Goal: Book appointment/travel/reservation

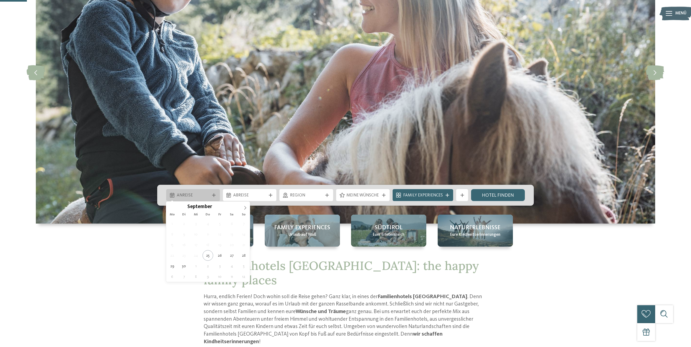
click at [206, 194] on span "Anreise" at bounding box center [193, 196] width 33 height 6
click at [245, 207] on icon at bounding box center [245, 208] width 4 height 4
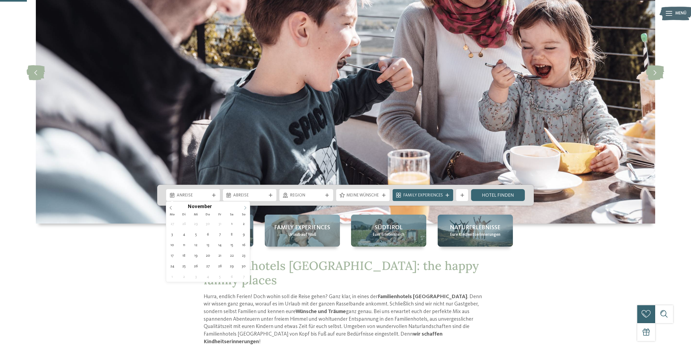
click at [245, 207] on icon at bounding box center [245, 208] width 4 height 4
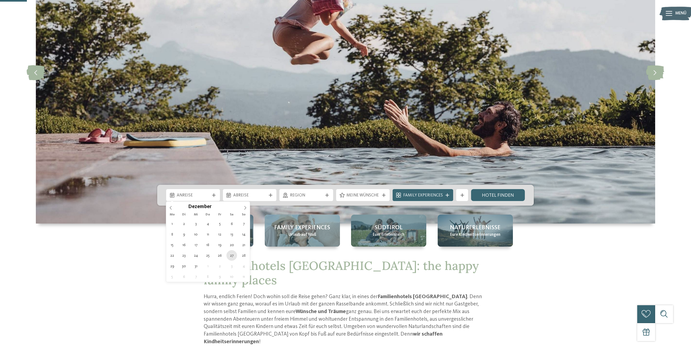
type div "[DATE]"
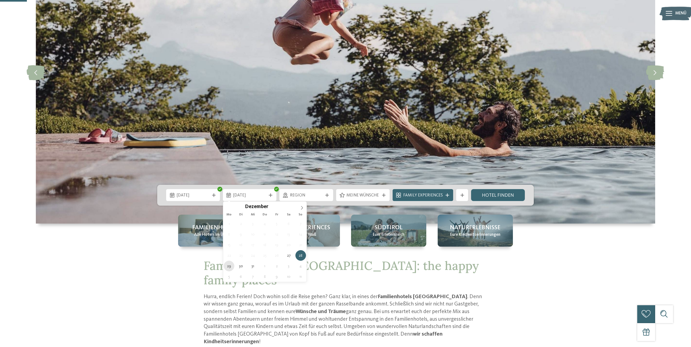
type div "[DATE]"
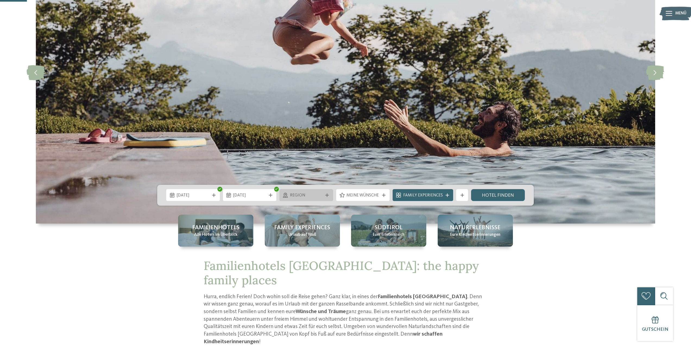
click at [313, 195] on span "Region" at bounding box center [306, 196] width 33 height 6
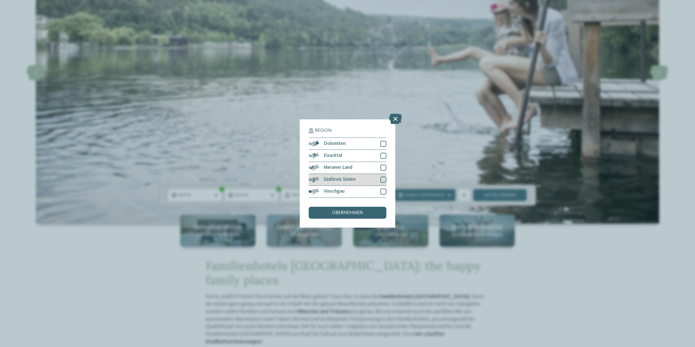
click at [385, 179] on div at bounding box center [383, 180] width 6 height 6
click at [382, 165] on div at bounding box center [383, 168] width 6 height 6
click at [381, 144] on div at bounding box center [383, 144] width 6 height 6
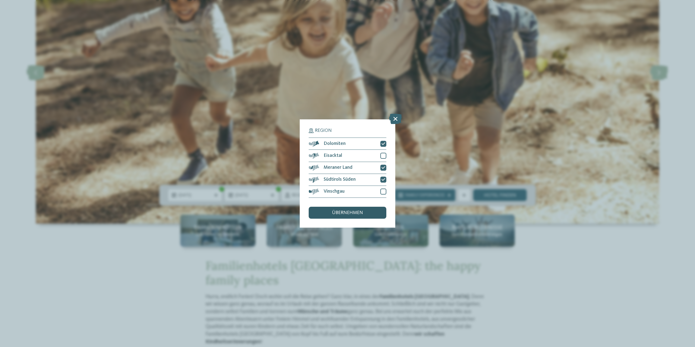
click at [374, 209] on div "übernehmen" at bounding box center [348, 213] width 78 height 12
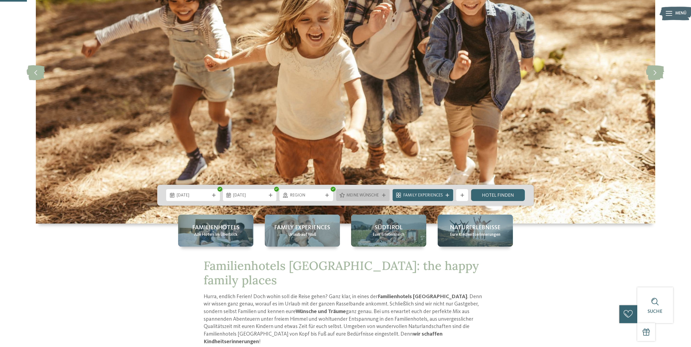
click at [386, 192] on div "Meine Wünsche" at bounding box center [363, 195] width 54 height 12
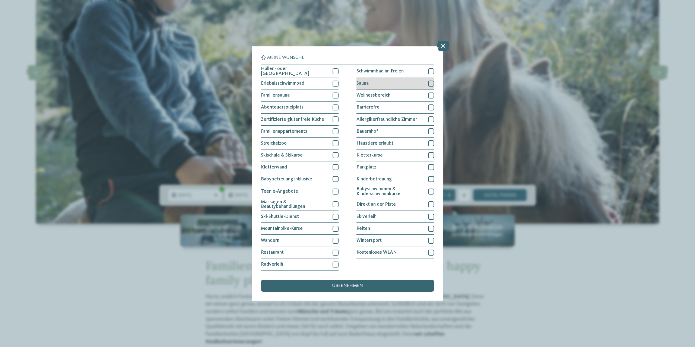
click at [430, 81] on div at bounding box center [431, 84] width 6 height 6
click at [430, 83] on icon at bounding box center [431, 84] width 4 height 4
click at [431, 93] on div at bounding box center [431, 96] width 6 height 6
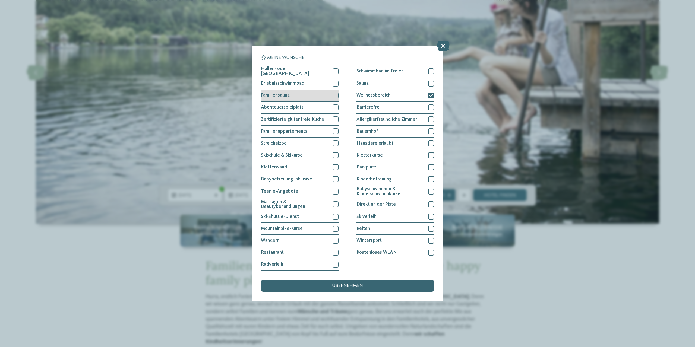
click at [338, 96] on div at bounding box center [336, 96] width 6 height 6
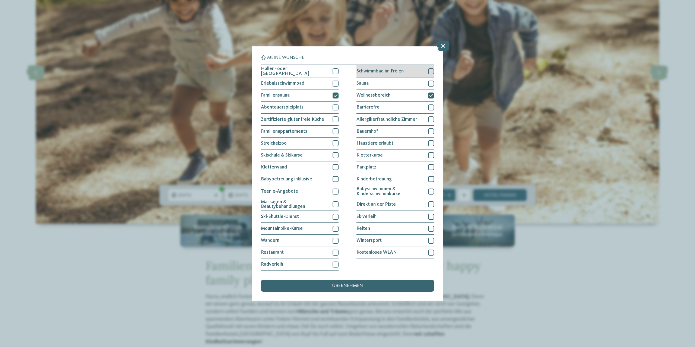
click at [432, 71] on div at bounding box center [431, 71] width 6 height 6
click at [433, 70] on div at bounding box center [431, 71] width 6 height 6
click at [366, 286] on div "übernehmen" at bounding box center [347, 286] width 173 height 12
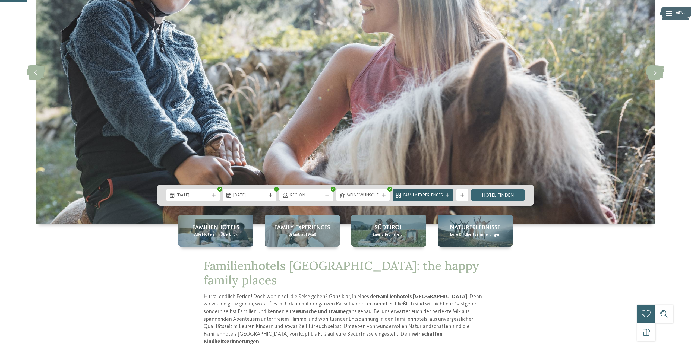
click at [425, 193] on span "Family Experiences" at bounding box center [423, 196] width 40 height 6
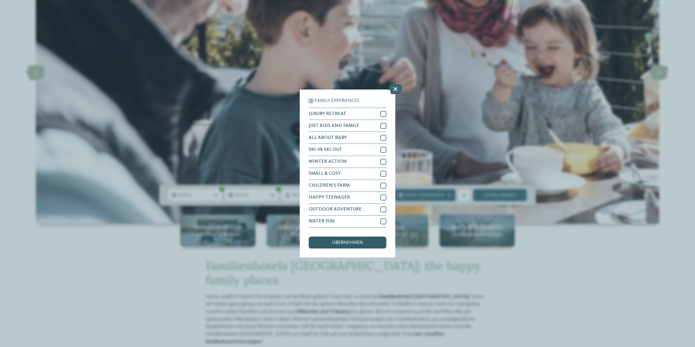
click at [345, 243] on span "übernehmen" at bounding box center [347, 243] width 31 height 5
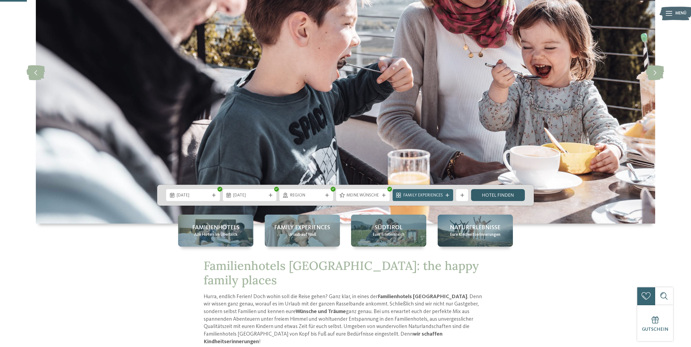
click at [502, 192] on link "Hotel finden" at bounding box center [498, 195] width 54 height 12
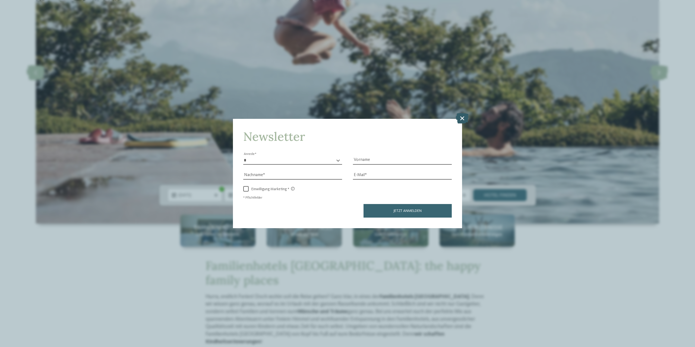
click at [462, 117] on icon at bounding box center [462, 118] width 13 height 10
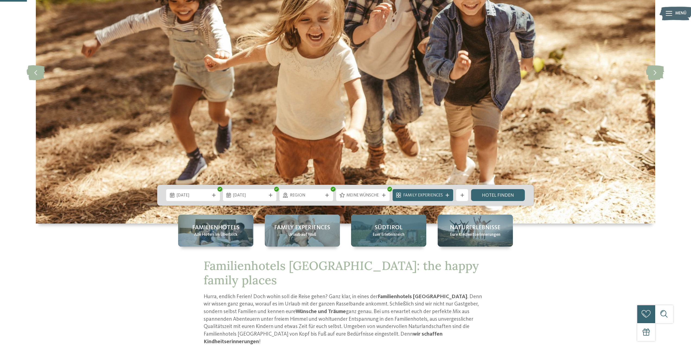
click at [390, 231] on span "Südtirol" at bounding box center [389, 228] width 28 height 8
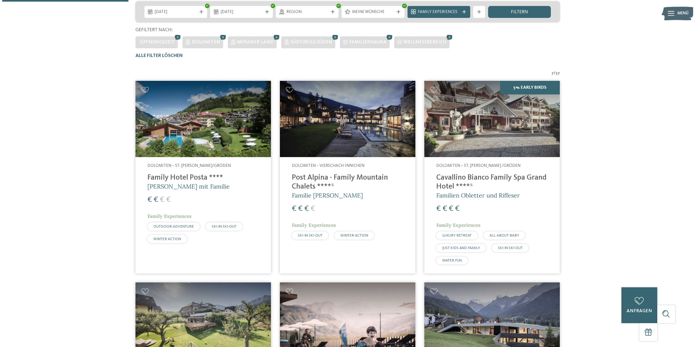
scroll to position [147, 0]
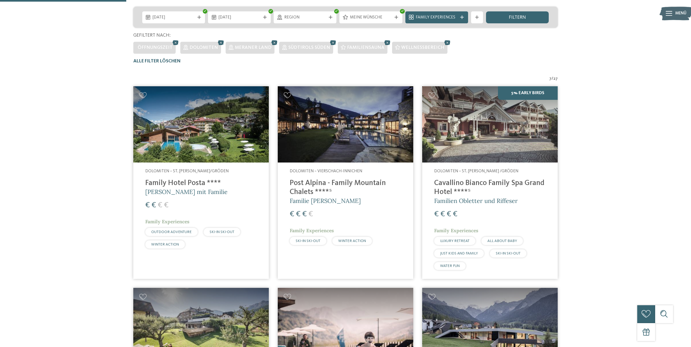
click at [363, 124] on img at bounding box center [345, 124] width 135 height 76
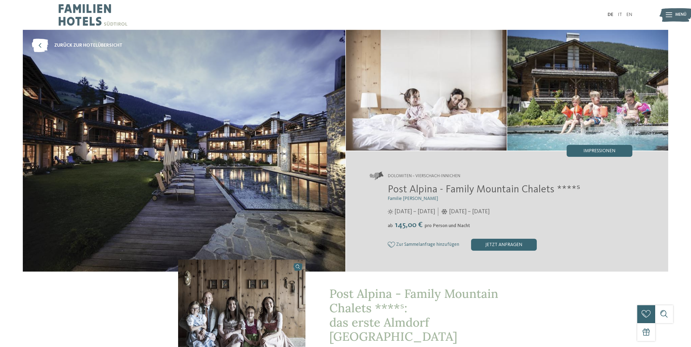
click at [219, 125] on img at bounding box center [184, 151] width 323 height 242
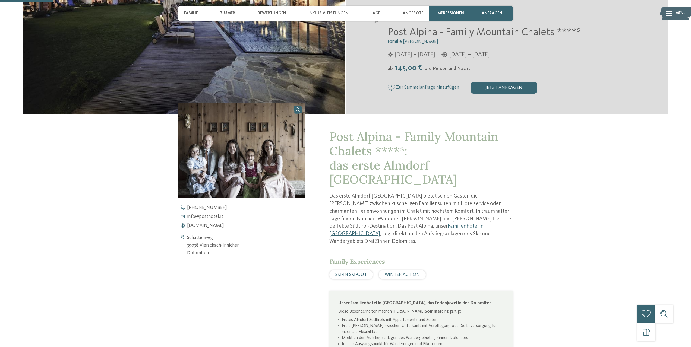
scroll to position [271, 0]
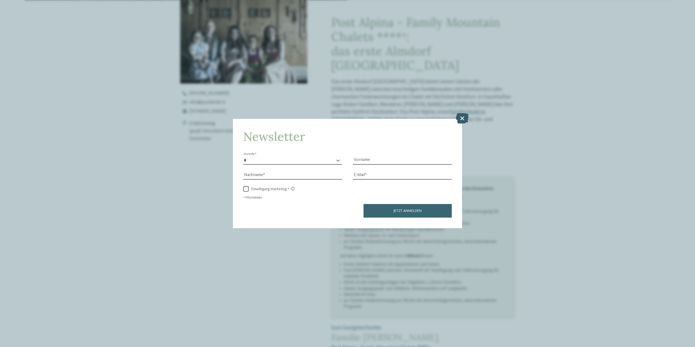
click at [462, 119] on icon at bounding box center [462, 118] width 13 height 10
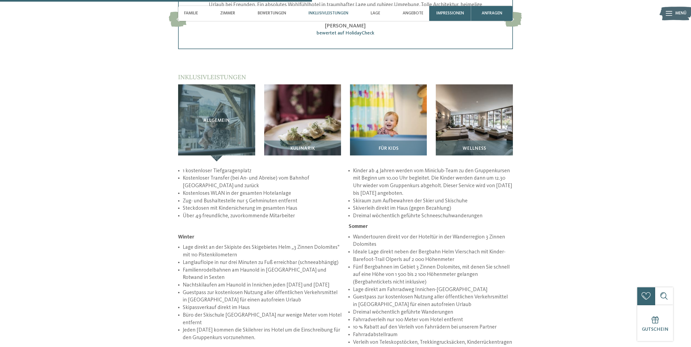
scroll to position [923, 0]
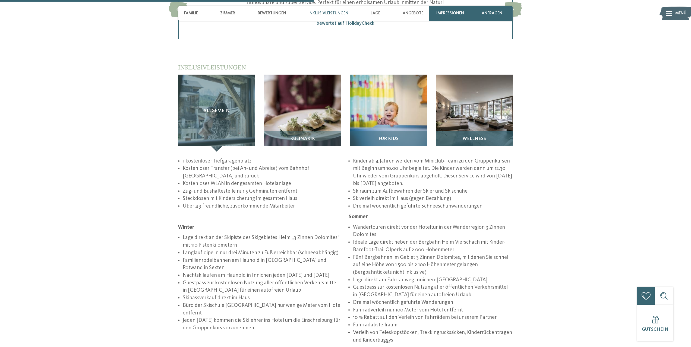
click at [485, 131] on div "Wellness" at bounding box center [474, 141] width 77 height 21
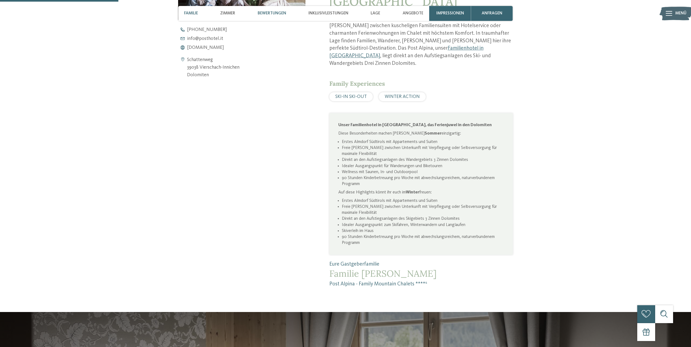
scroll to position [326, 0]
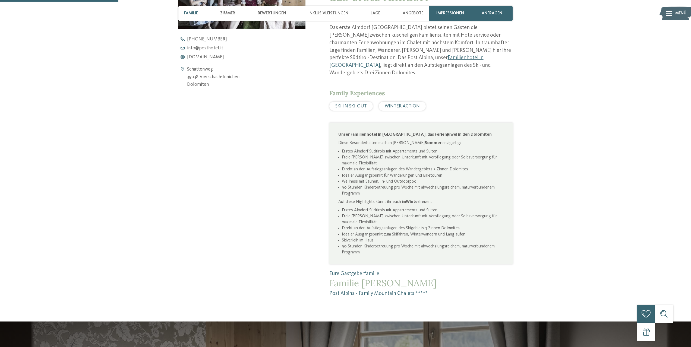
click at [189, 13] on span "Familie" at bounding box center [191, 13] width 14 height 5
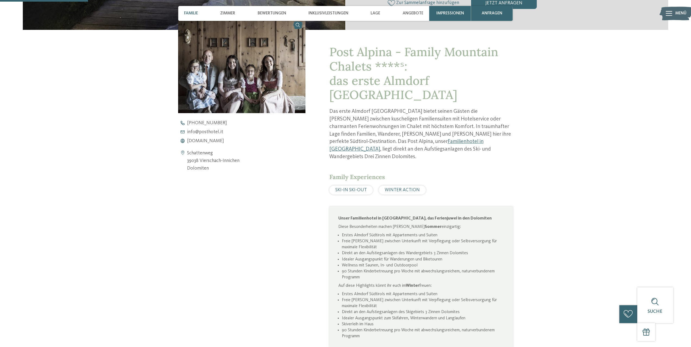
click at [191, 9] on div "Familie" at bounding box center [191, 13] width 20 height 15
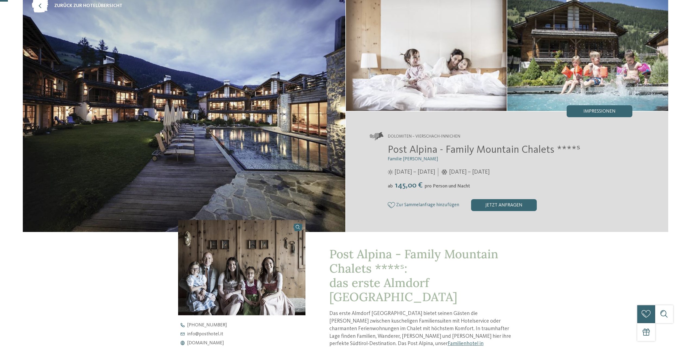
scroll to position [0, 0]
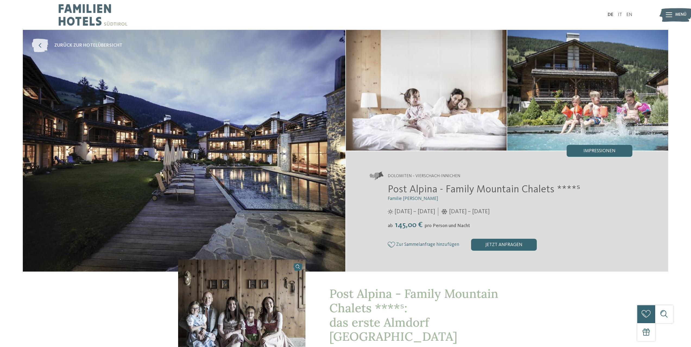
click at [61, 45] on span "zurück zur Hotelübersicht" at bounding box center [88, 45] width 68 height 7
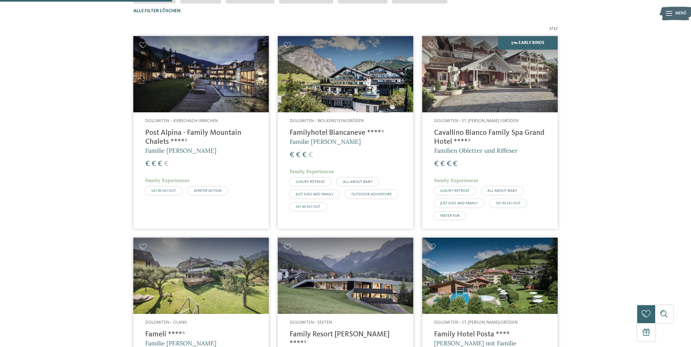
scroll to position [191, 0]
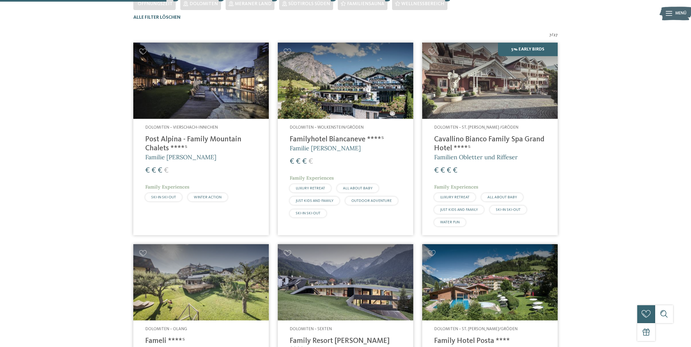
click at [352, 90] on img at bounding box center [345, 81] width 135 height 76
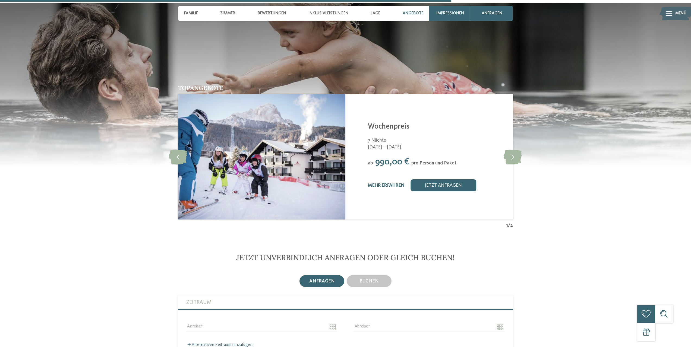
scroll to position [1140, 0]
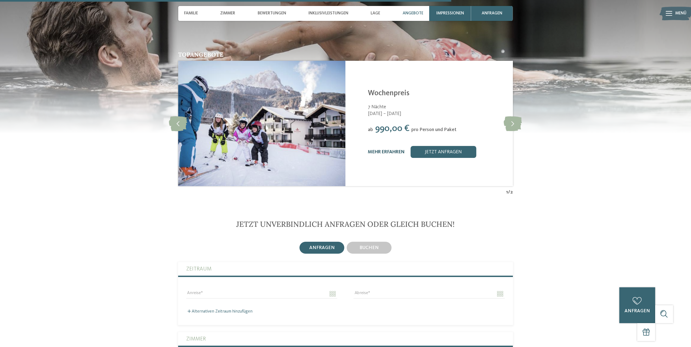
click at [385, 151] on link "mehr erfahren" at bounding box center [386, 152] width 37 height 5
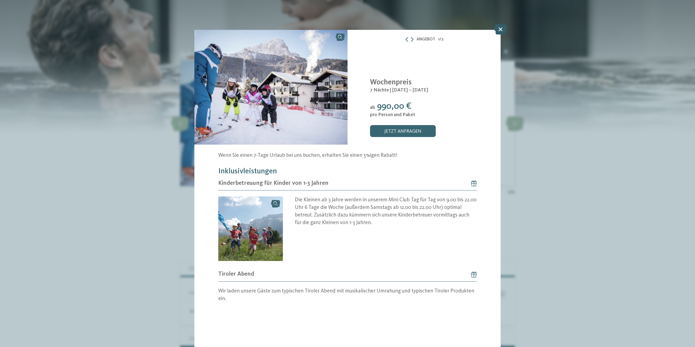
click at [502, 28] on icon at bounding box center [500, 29] width 13 height 10
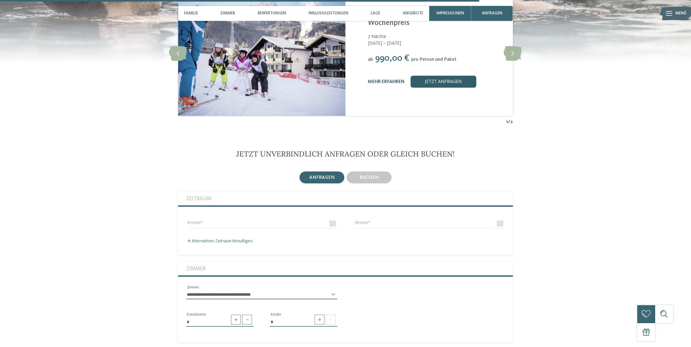
scroll to position [1140, 0]
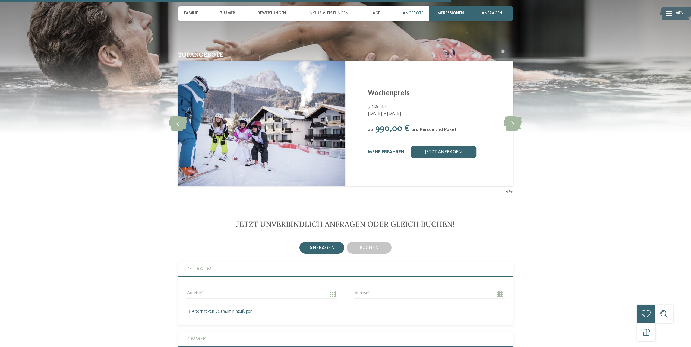
click at [406, 12] on span "Angebote" at bounding box center [413, 13] width 21 height 5
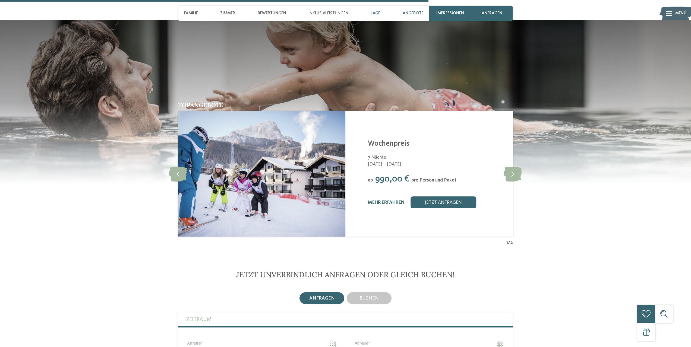
scroll to position [1080, 0]
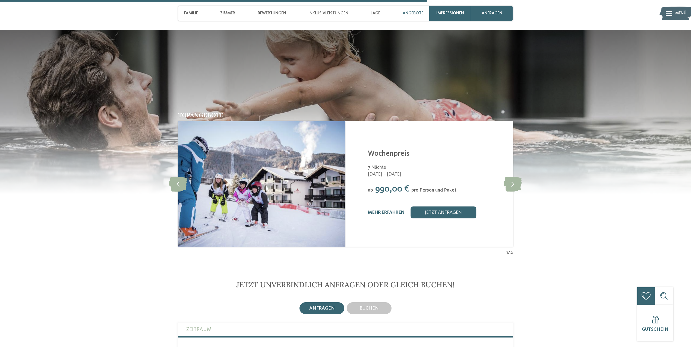
click at [415, 11] on span "Angebote" at bounding box center [413, 13] width 21 height 5
click at [189, 13] on span "Familie" at bounding box center [191, 13] width 14 height 5
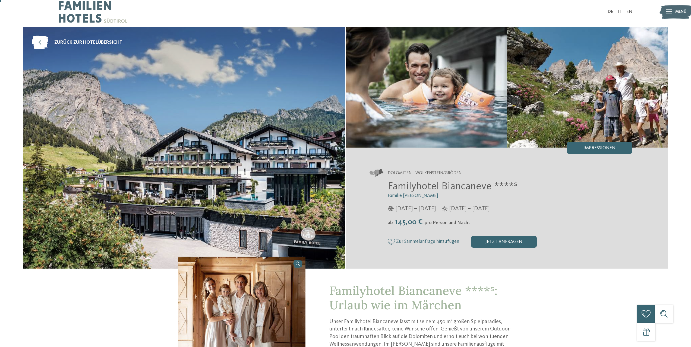
scroll to position [0, 0]
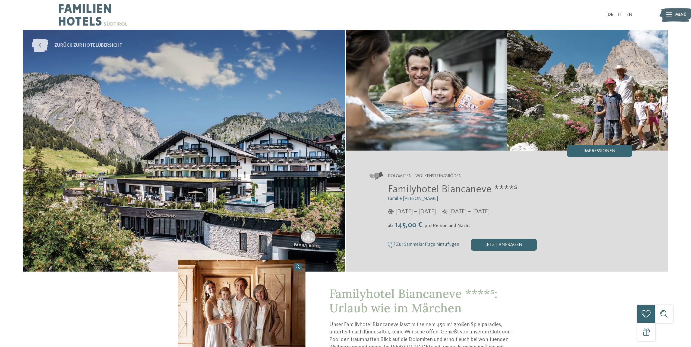
click at [67, 42] on link "zurück zur Hotelübersicht" at bounding box center [77, 46] width 91 height 14
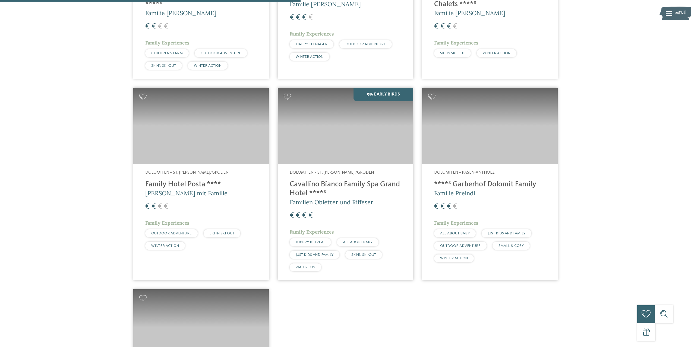
scroll to position [443, 0]
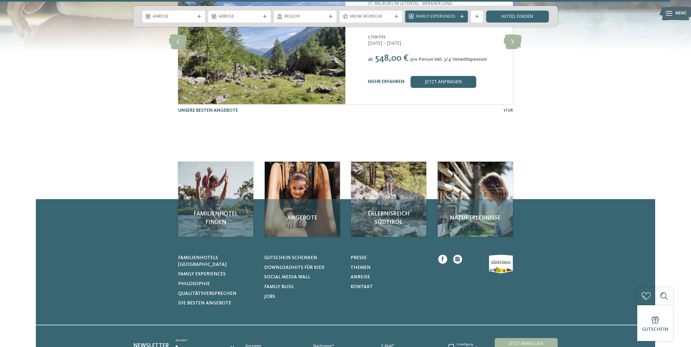
scroll to position [1520, 0]
